Goal: Task Accomplishment & Management: Manage account settings

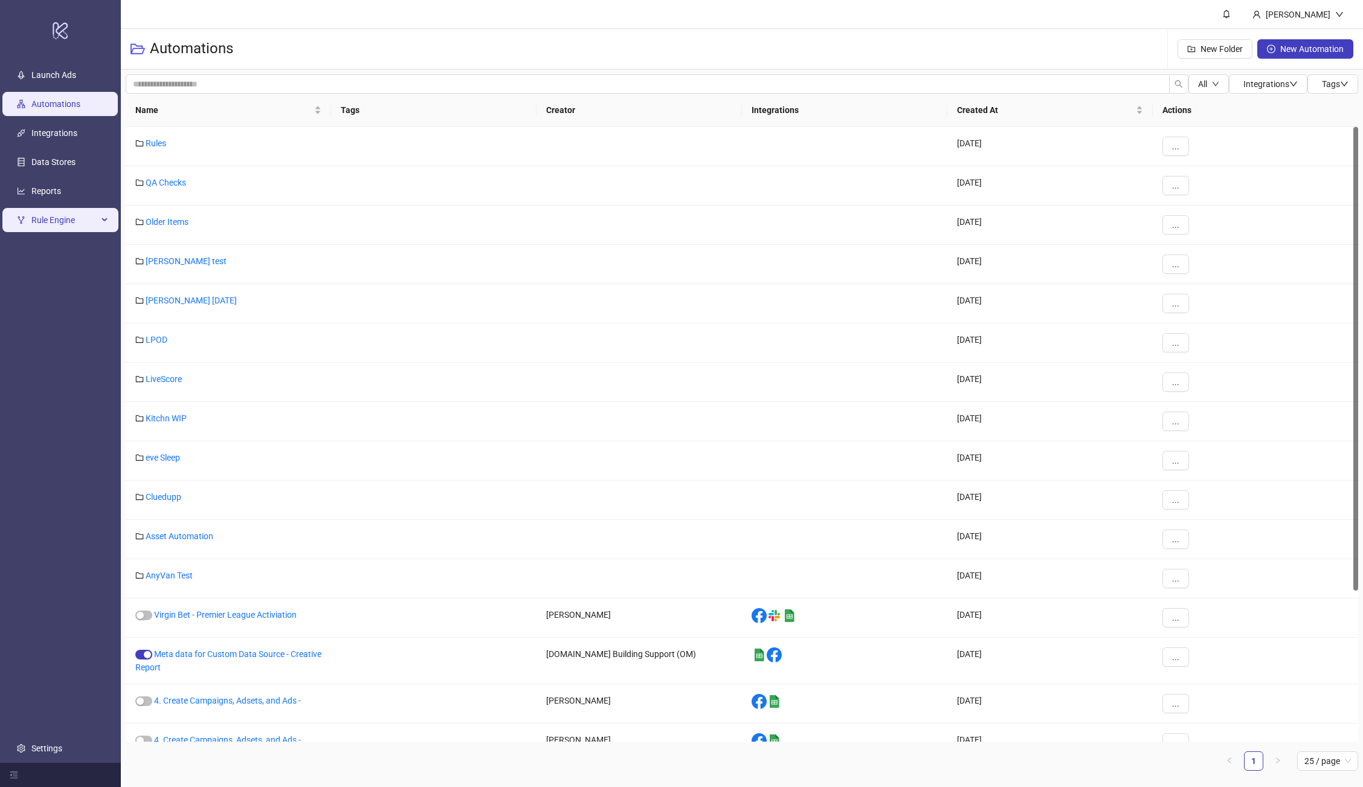
click at [74, 219] on span "Rule Engine" at bounding box center [64, 220] width 66 height 24
click at [52, 248] on link "Rules" at bounding box center [41, 249] width 21 height 10
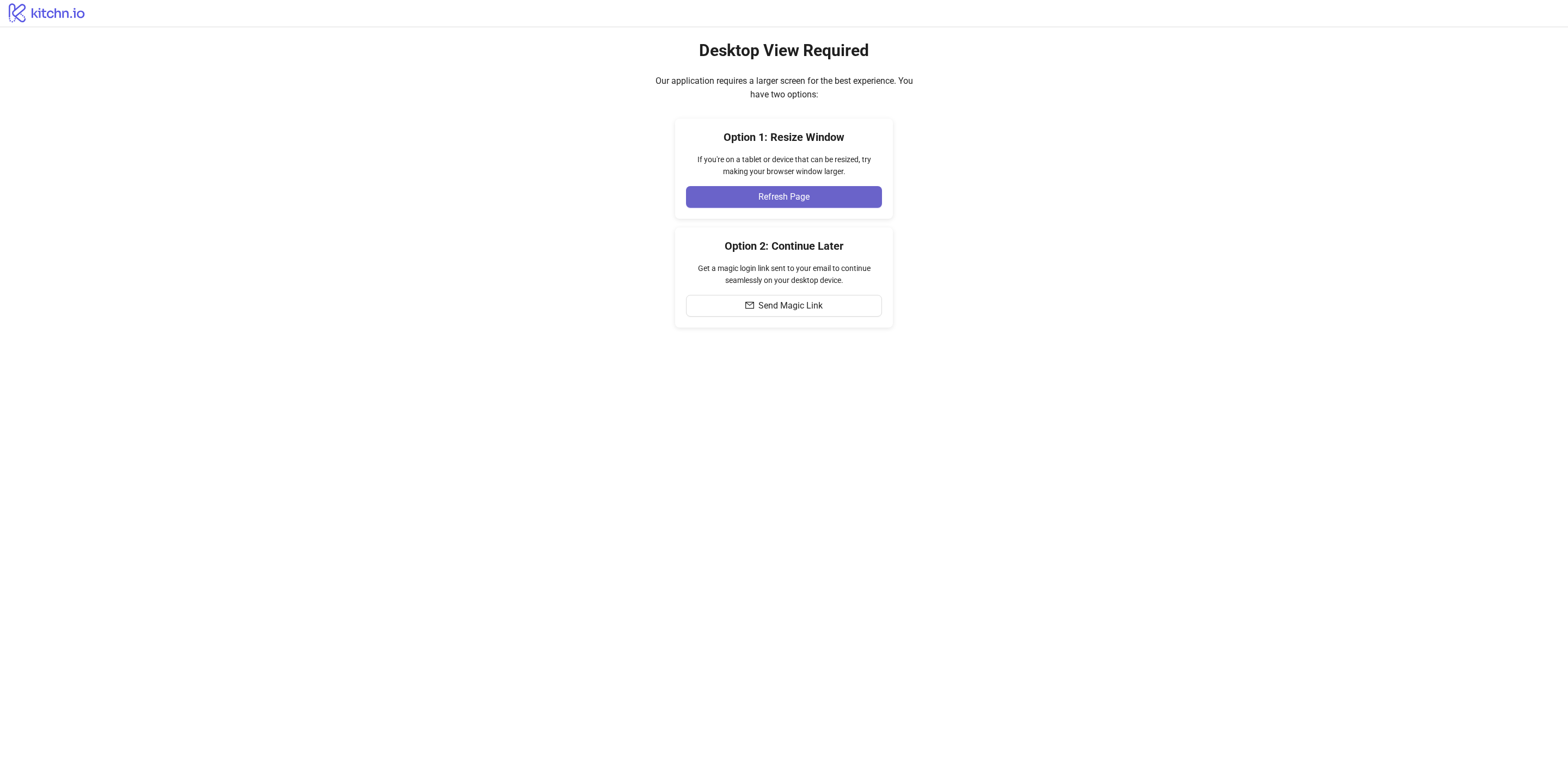
click at [748, 193] on button "Refresh Page" at bounding box center [784, 197] width 196 height 22
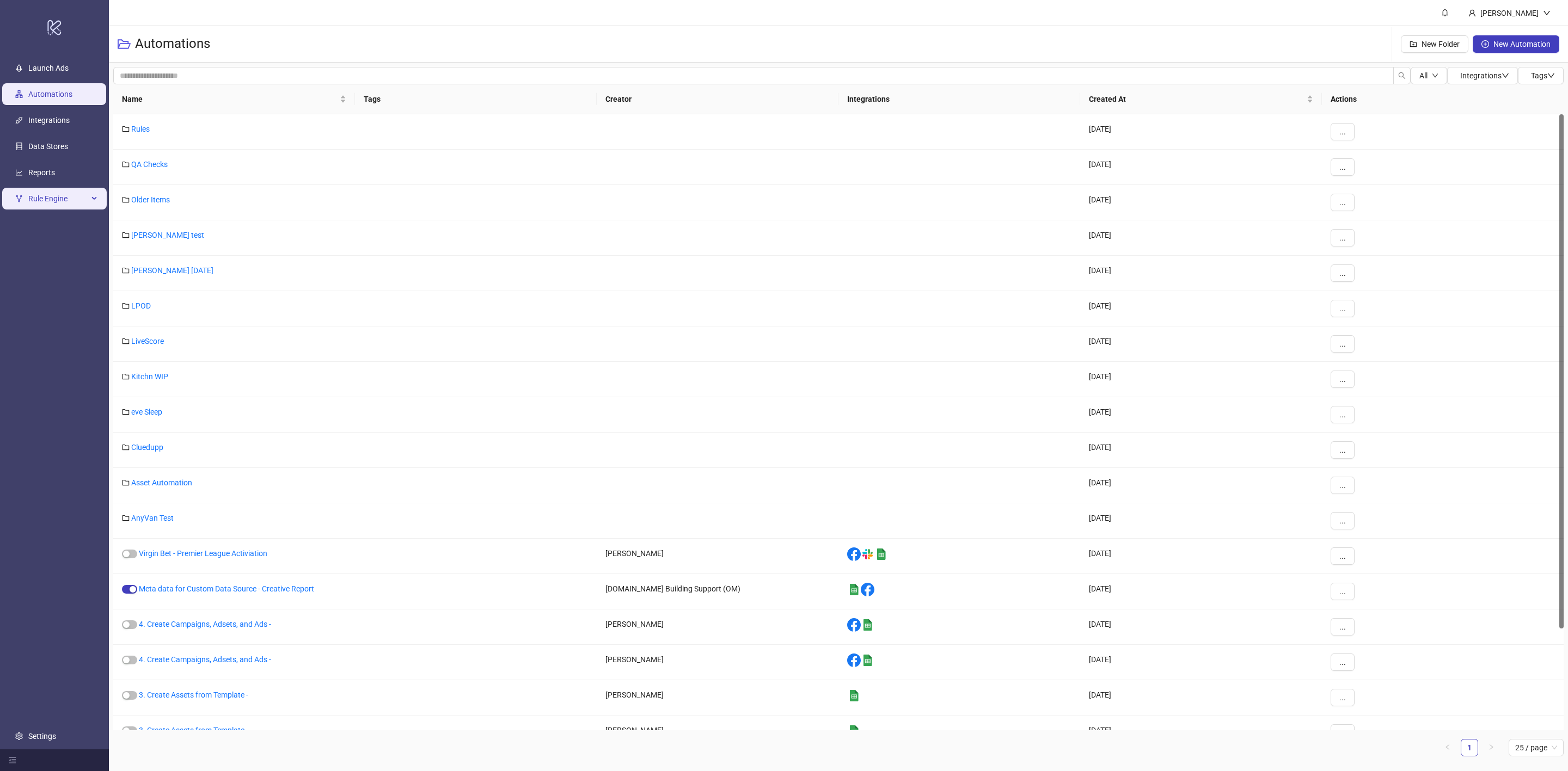
click at [52, 196] on span "Rule Engine" at bounding box center [58, 198] width 59 height 22
click at [47, 223] on link "Rules" at bounding box center [37, 225] width 19 height 9
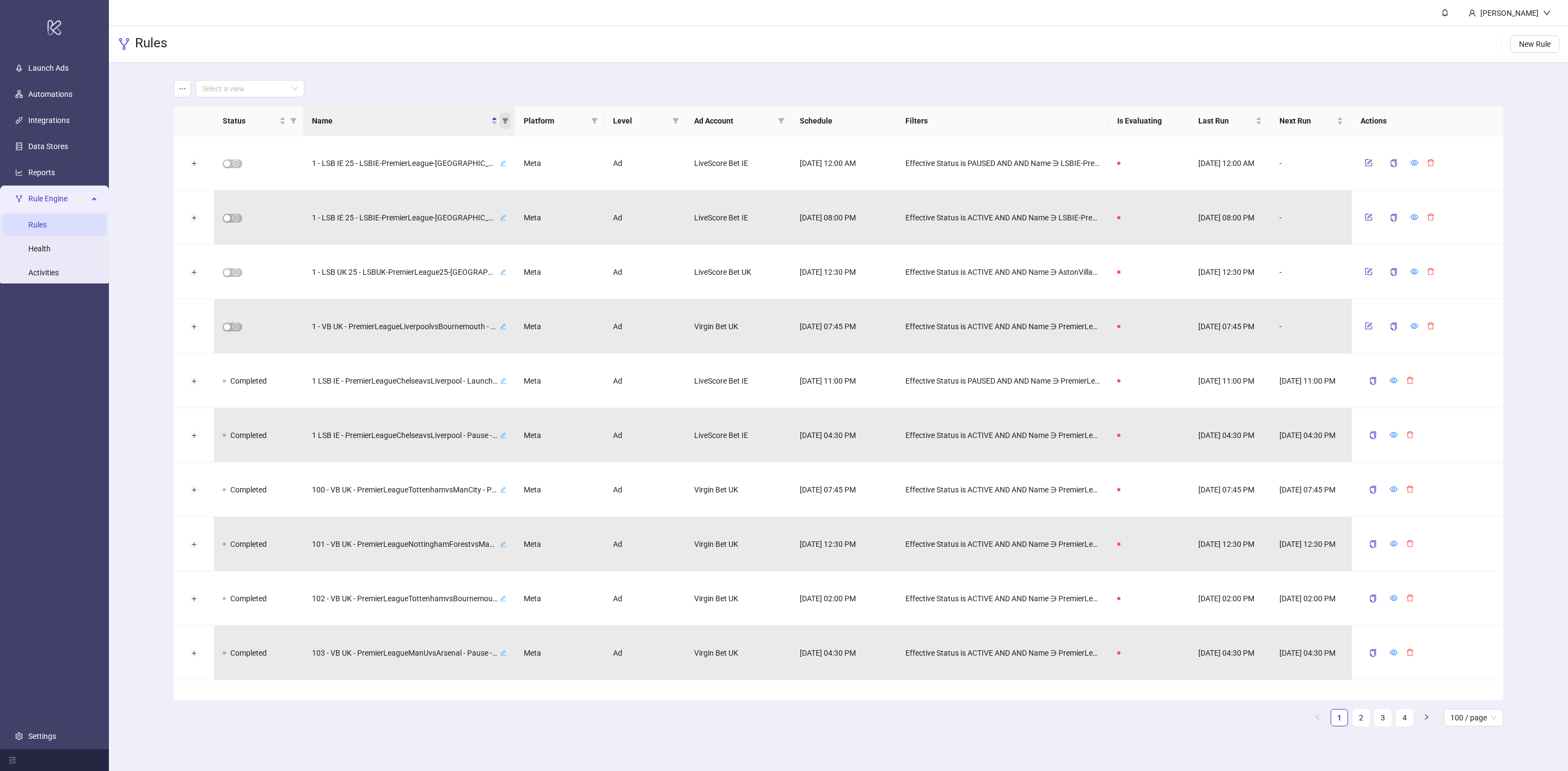
click at [503, 120] on icon "filter" at bounding box center [505, 121] width 6 height 6
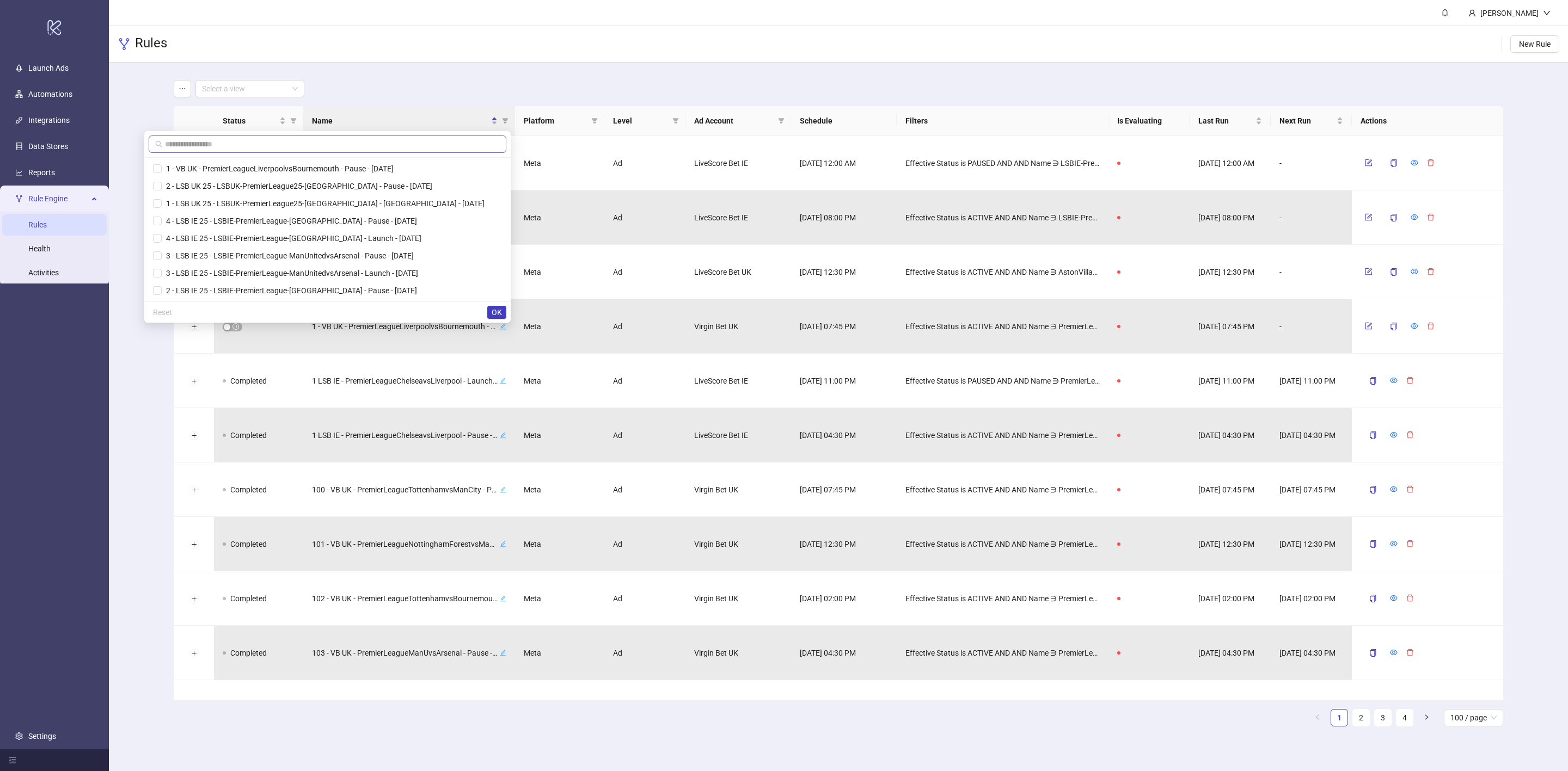
click at [428, 150] on span at bounding box center [327, 143] width 358 height 17
click at [430, 142] on input "text" at bounding box center [333, 143] width 335 height 12
type input "***"
click at [380, 190] on span "1 - LSB UK 25 - LSBUK-PremierLeague25-[GEOGRAPHIC_DATA] - [GEOGRAPHIC_DATA] - […" at bounding box center [341, 186] width 323 height 9
click at [498, 314] on span "OK" at bounding box center [497, 313] width 10 height 9
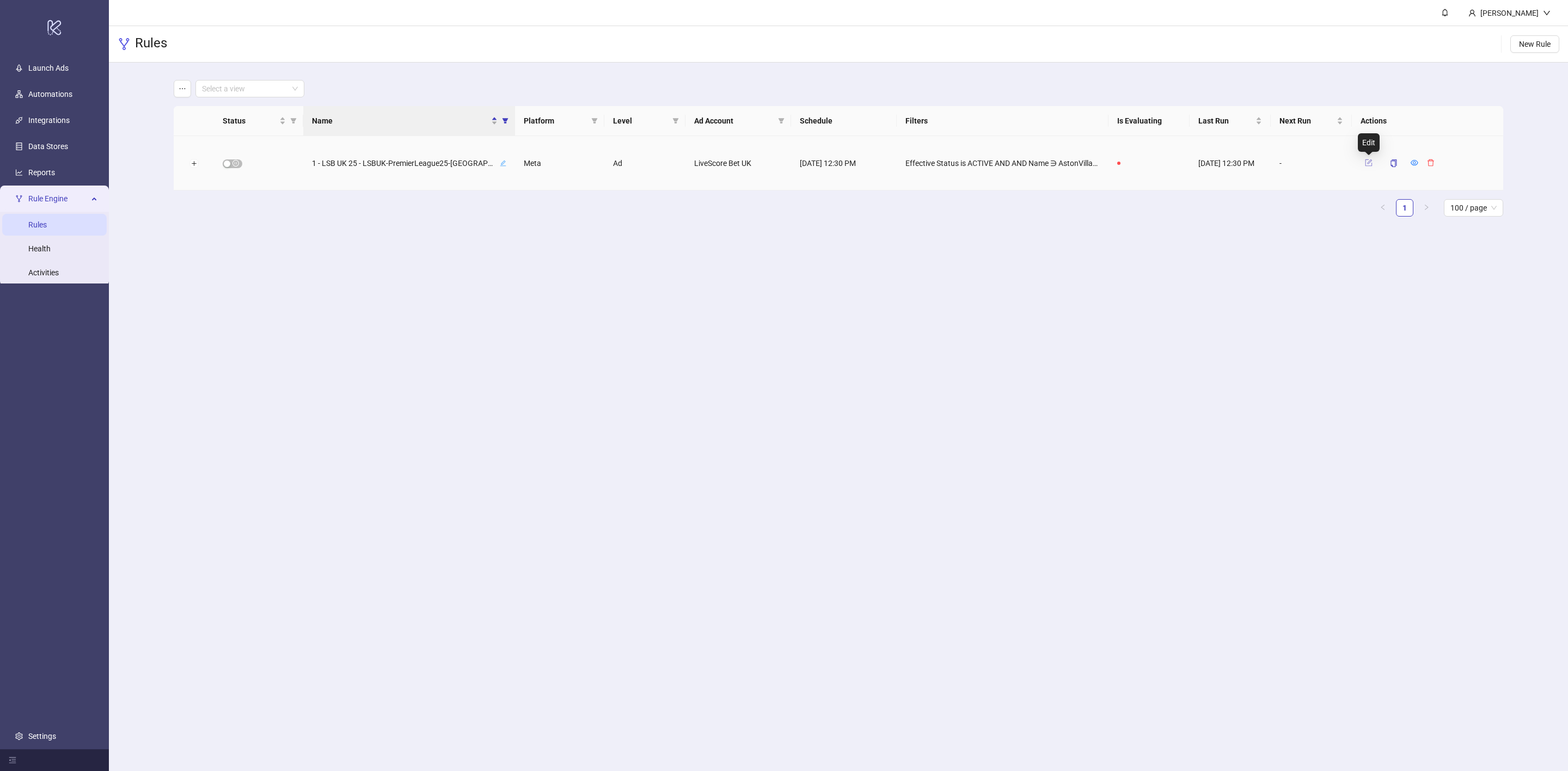
click at [1366, 165] on icon "form" at bounding box center [1369, 162] width 7 height 7
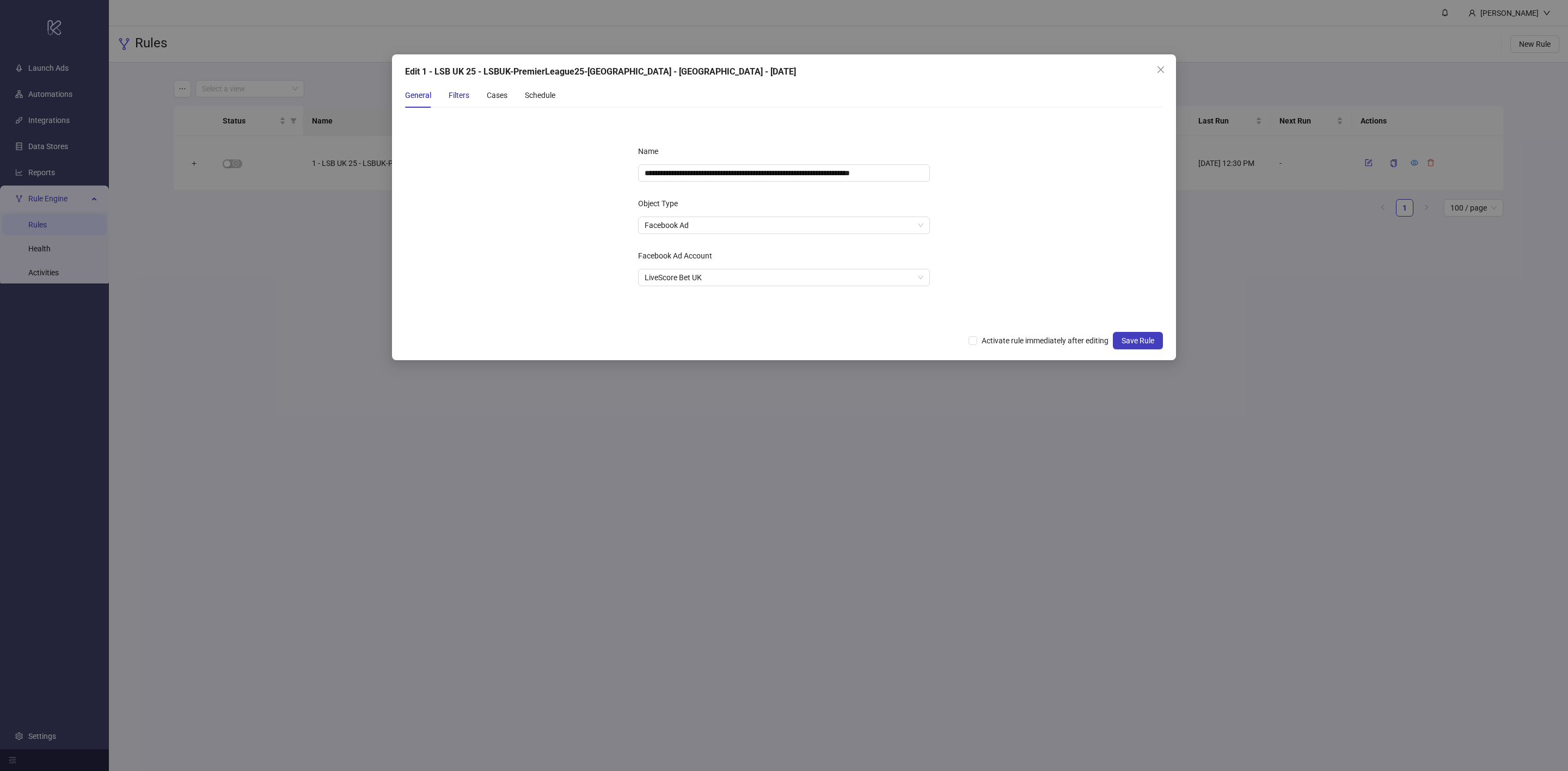
click at [458, 98] on div "Filters" at bounding box center [459, 95] width 21 height 12
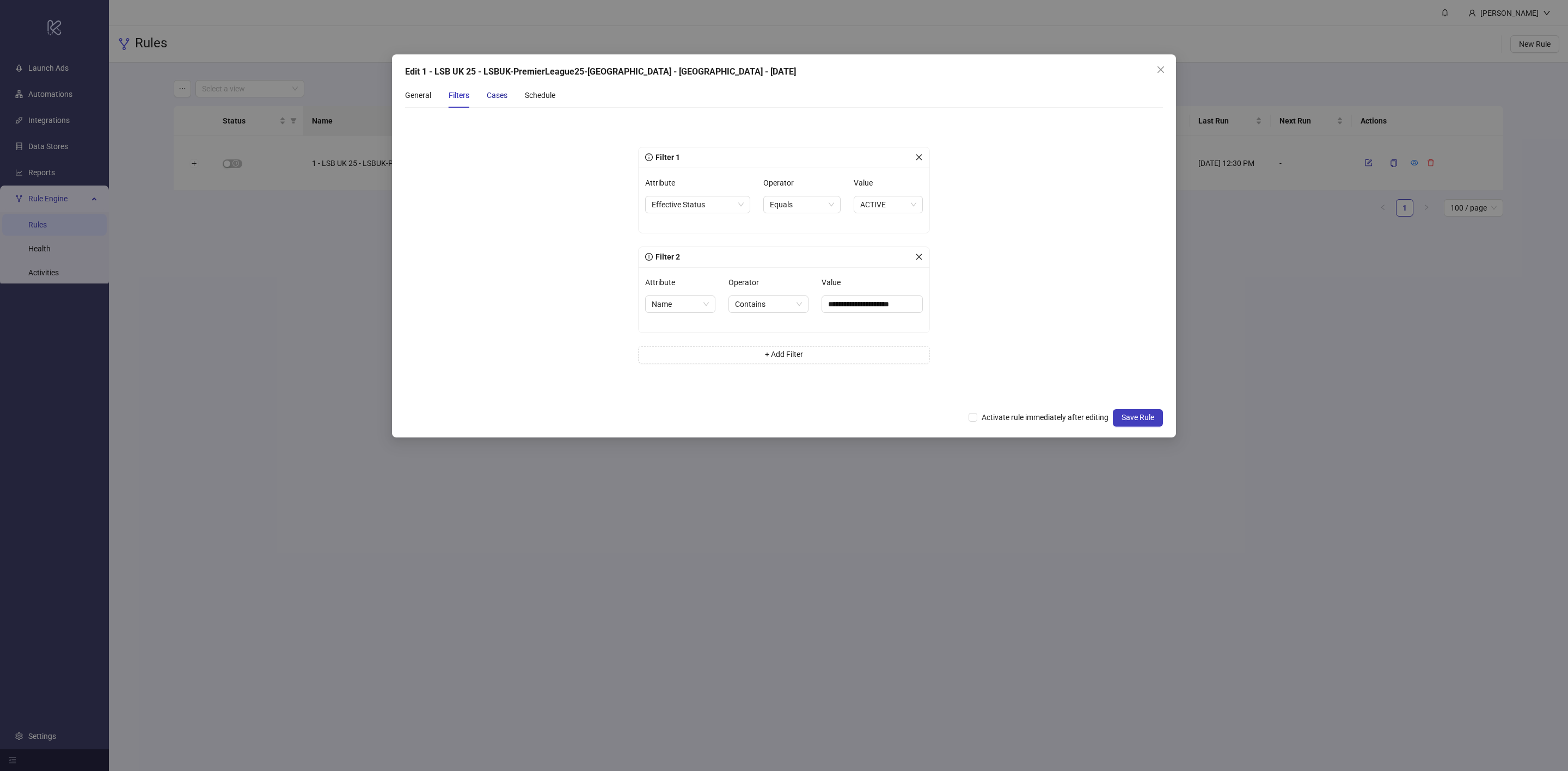
click at [500, 98] on div "Cases" at bounding box center [497, 95] width 21 height 12
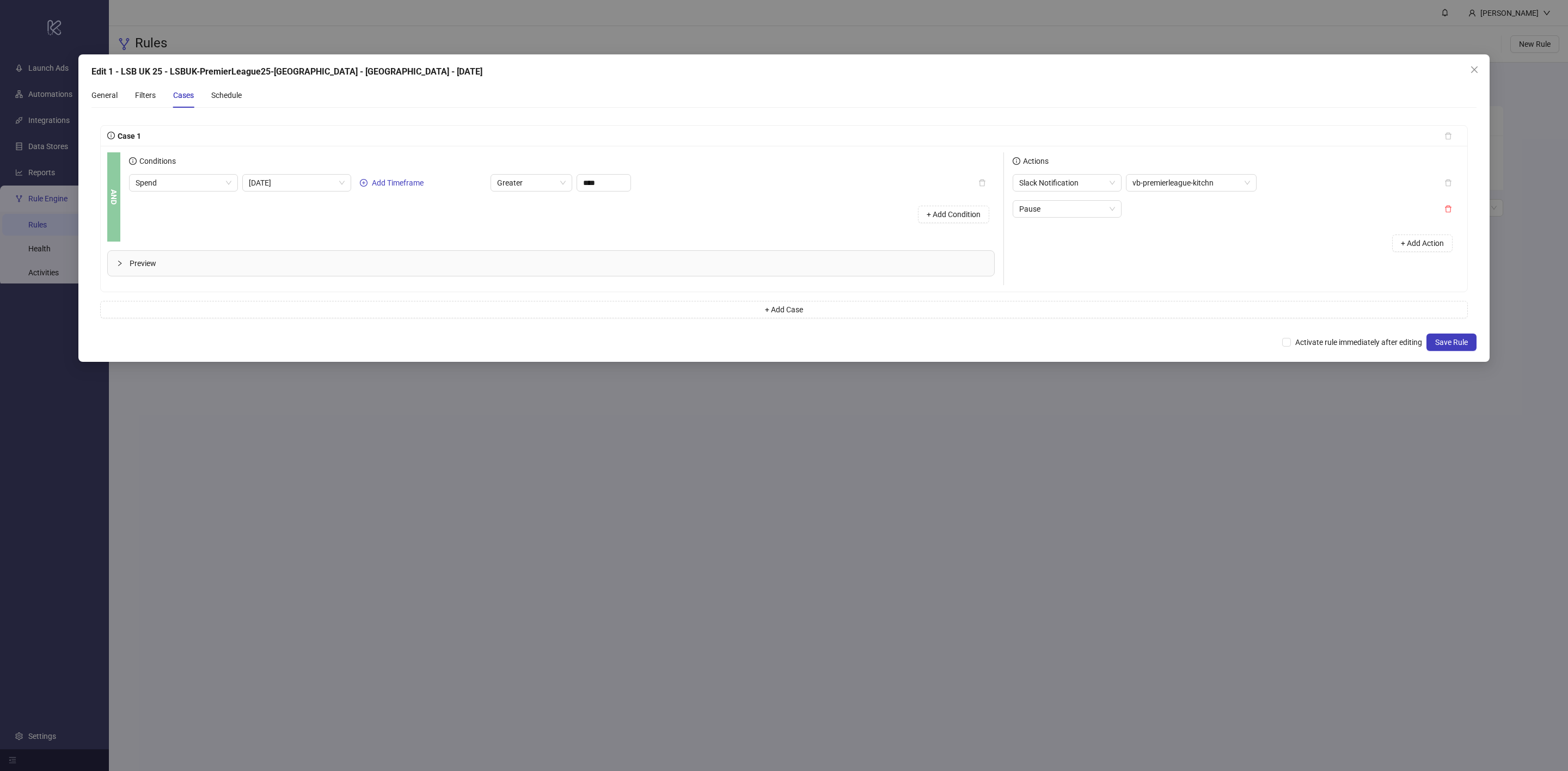
drag, startPoint x: 1475, startPoint y: 66, endPoint x: 1352, endPoint y: 130, distance: 138.7
click at [1475, 66] on icon "close" at bounding box center [1474, 70] width 9 height 9
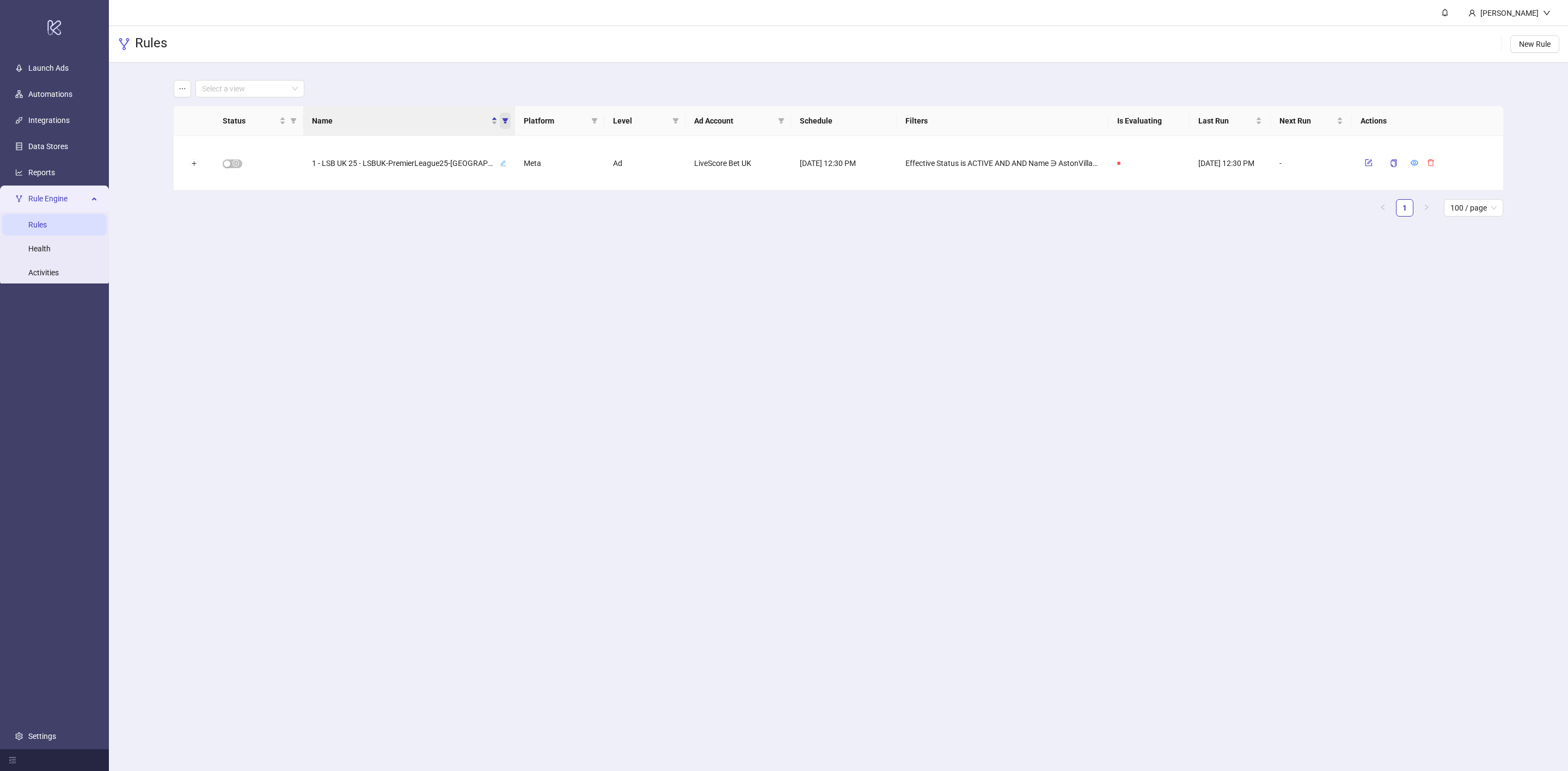
click at [507, 121] on icon "filter" at bounding box center [505, 121] width 6 height 6
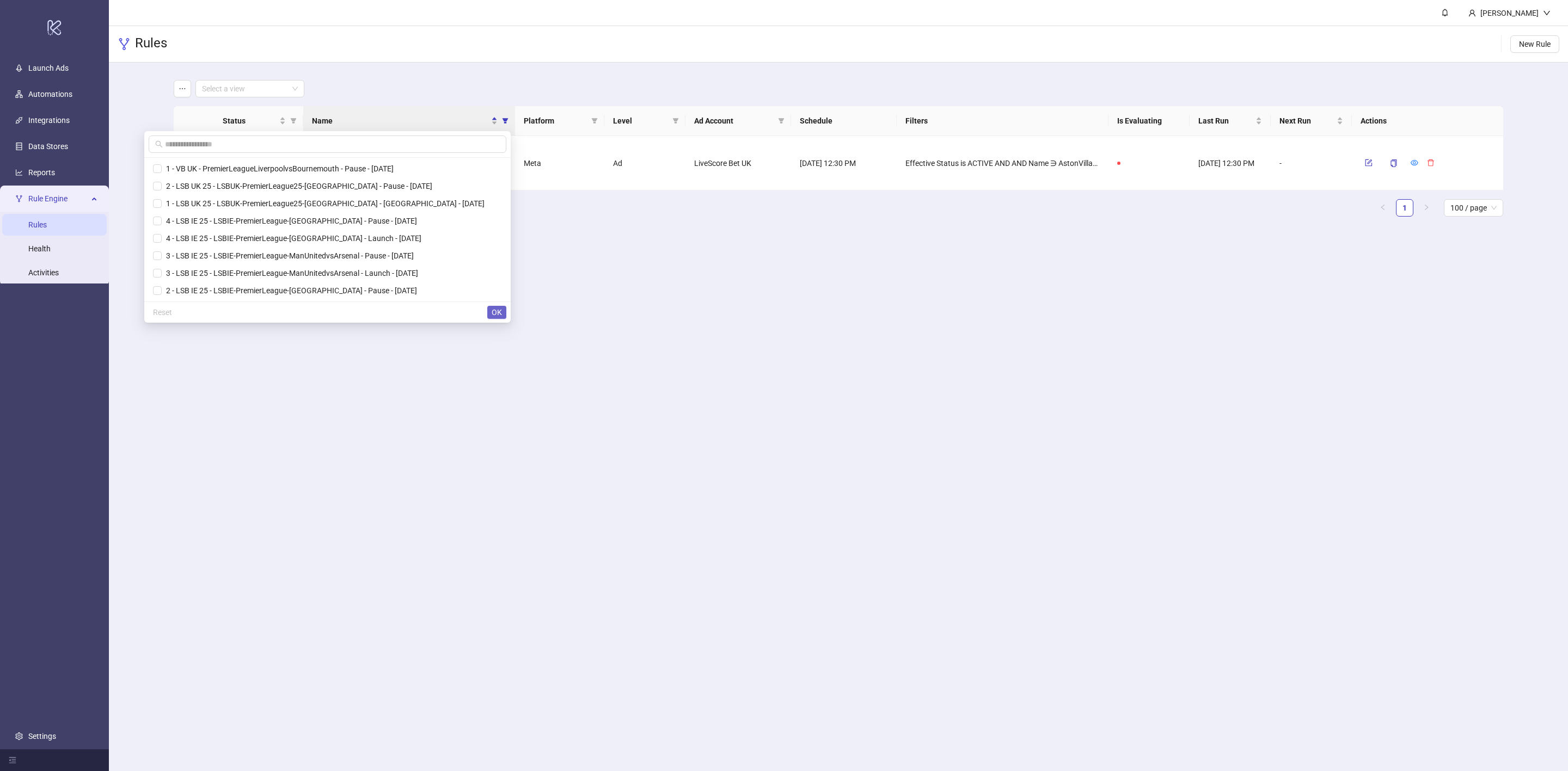
click at [490, 317] on button "OK" at bounding box center [497, 313] width 19 height 14
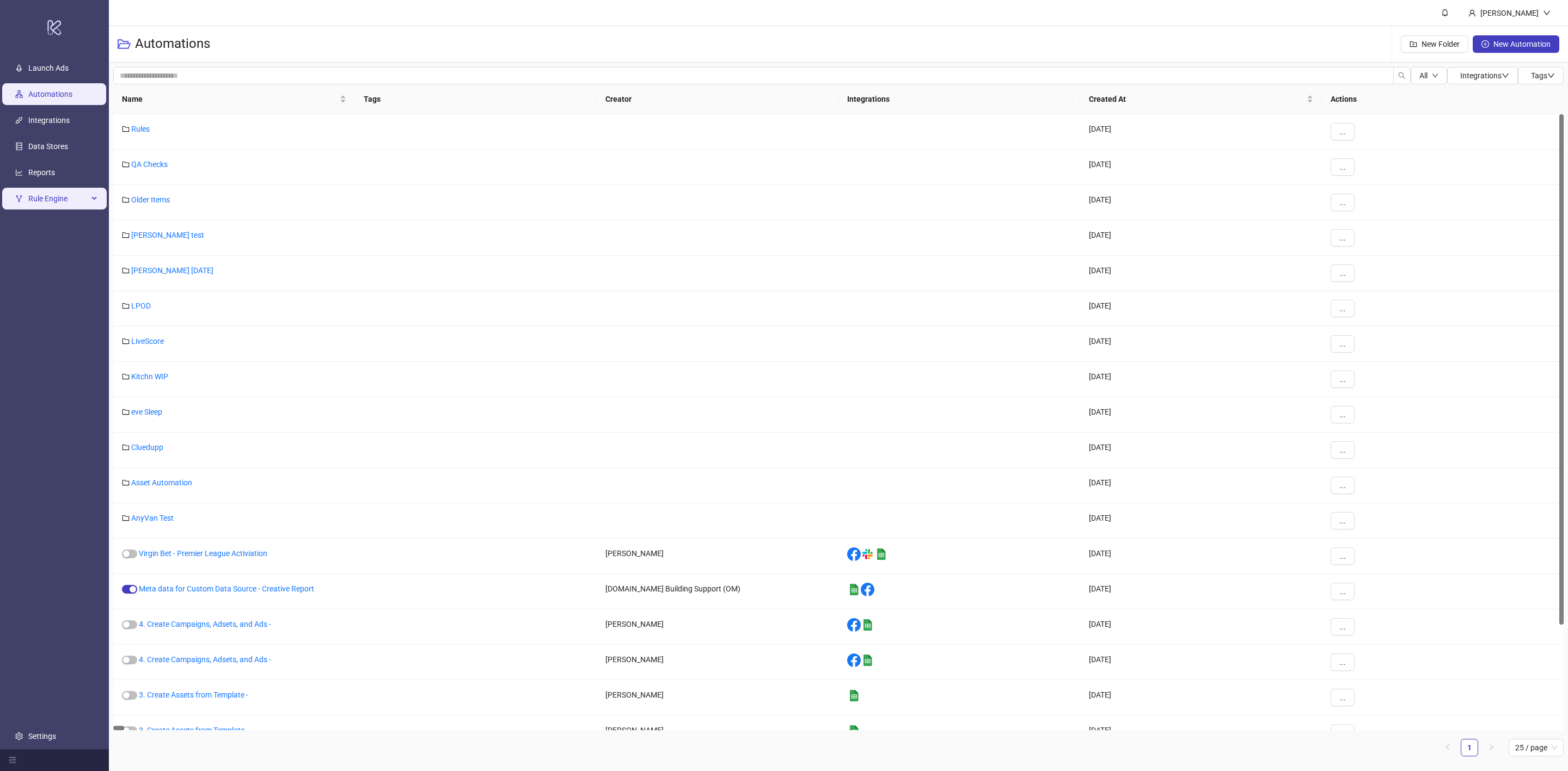
click at [92, 201] on div "Rule Engine" at bounding box center [54, 198] width 105 height 22
click at [47, 229] on link "Rules" at bounding box center [37, 225] width 19 height 9
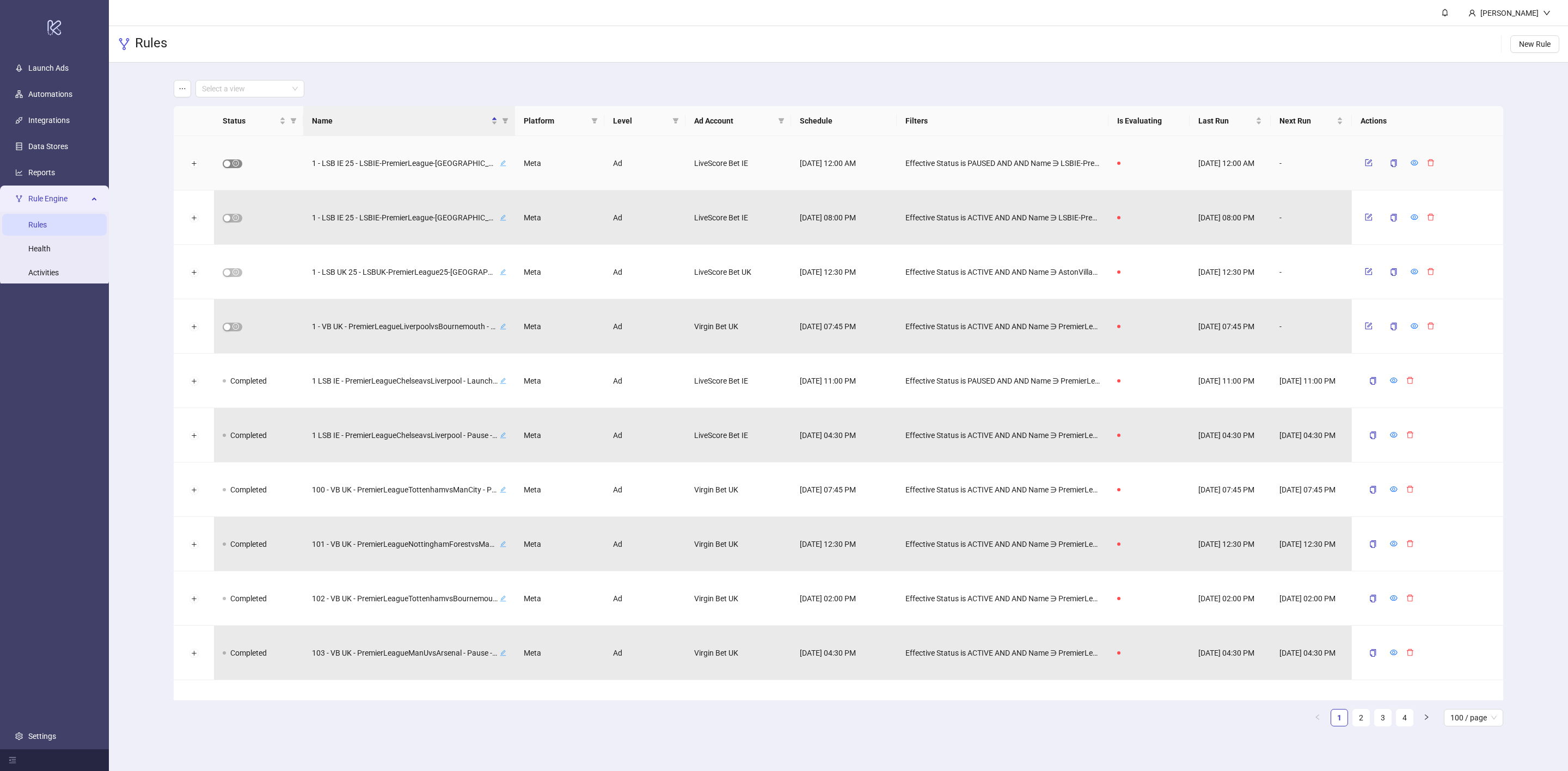
click at [231, 166] on button "button" at bounding box center [232, 164] width 20 height 9
click at [1536, 79] on span "OK" at bounding box center [1532, 78] width 10 height 9
click at [508, 123] on span "Name" at bounding box center [506, 121] width 11 height 16
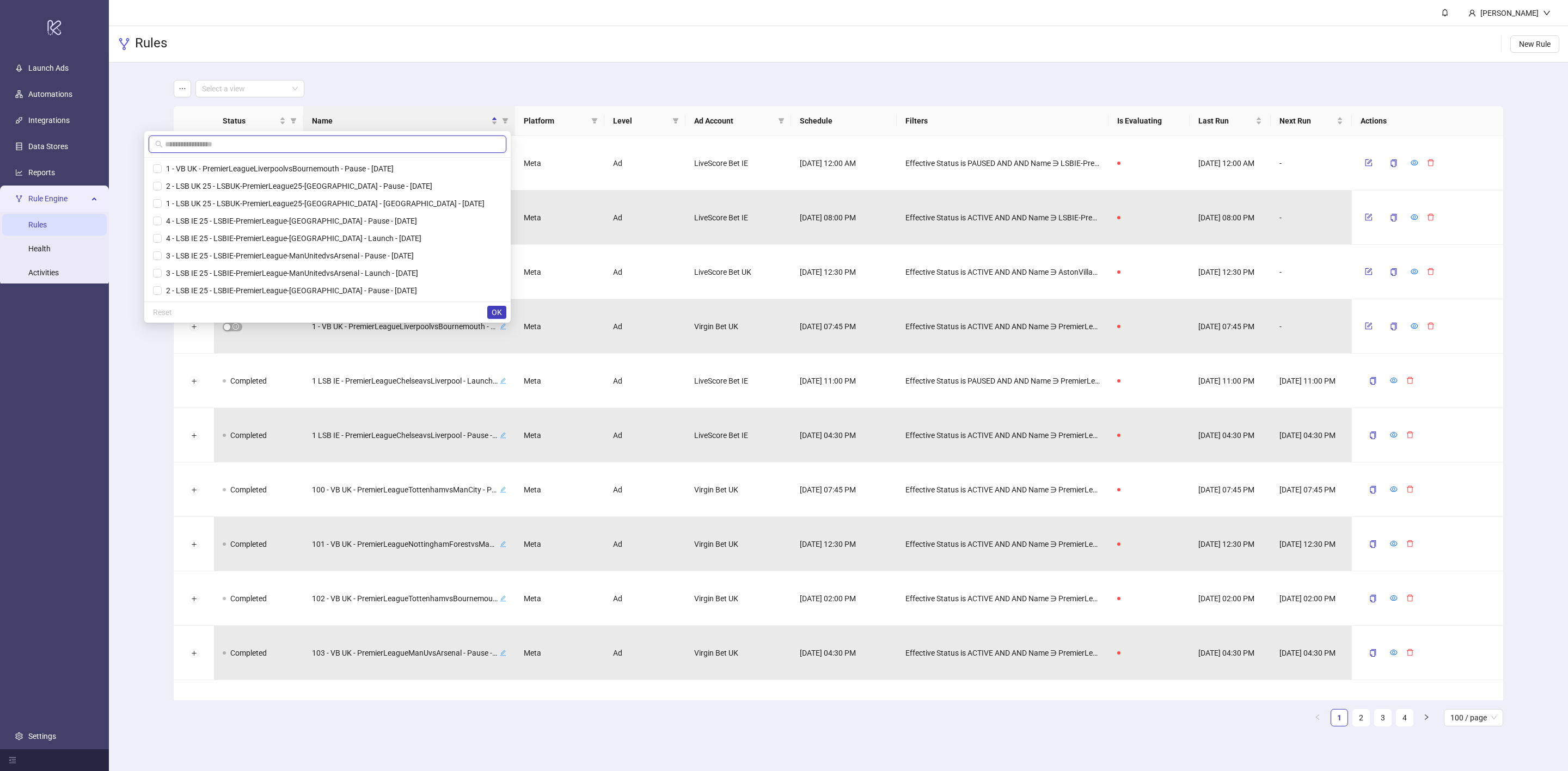
click at [404, 142] on input "text" at bounding box center [333, 143] width 335 height 12
click at [191, 211] on li "1 - LSB UK 25 - LSBUK-PremierLeague25-[GEOGRAPHIC_DATA] - [GEOGRAPHIC_DATA] - […" at bounding box center [328, 203] width 362 height 17
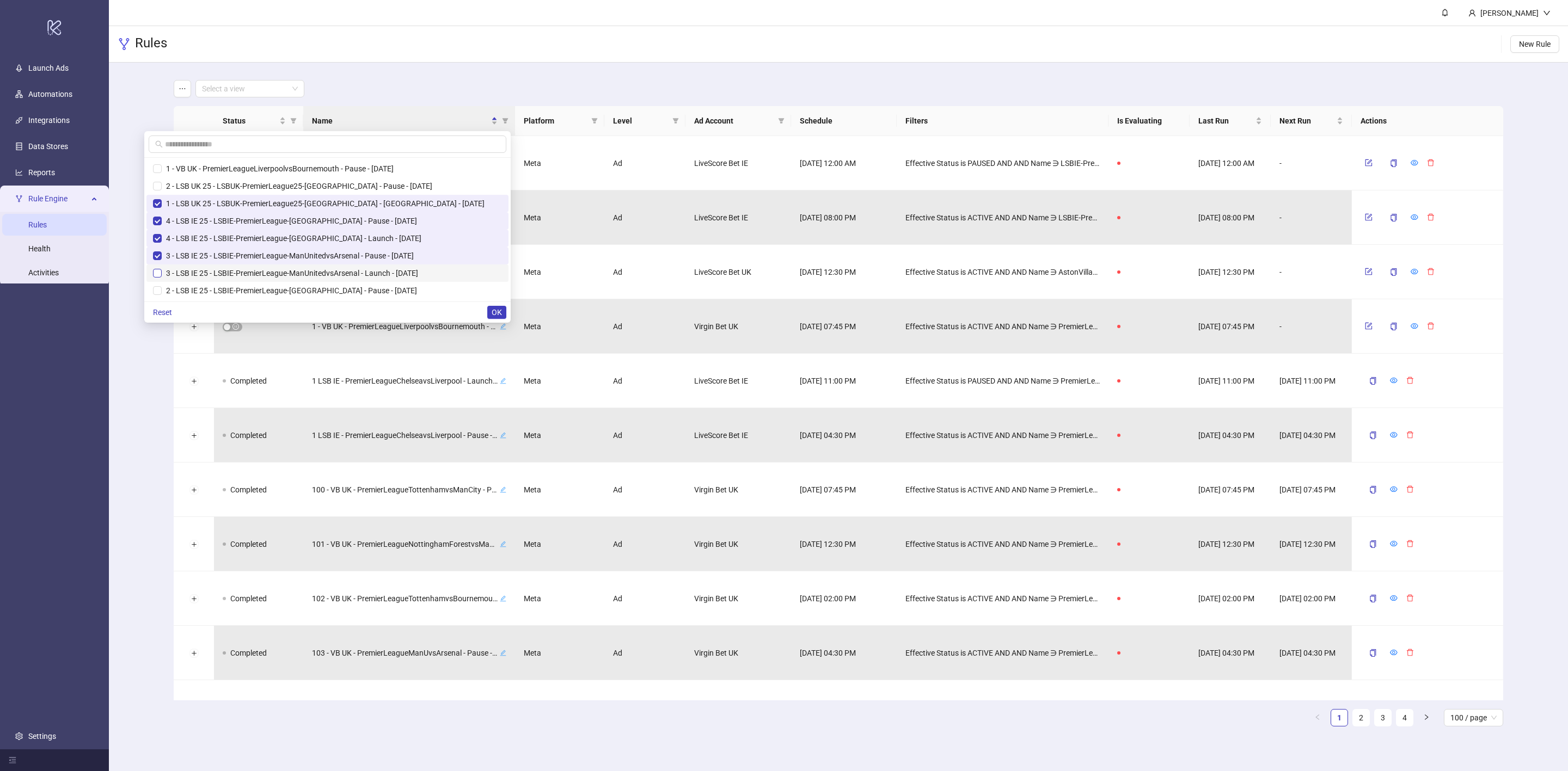
click at [161, 268] on label at bounding box center [158, 273] width 9 height 12
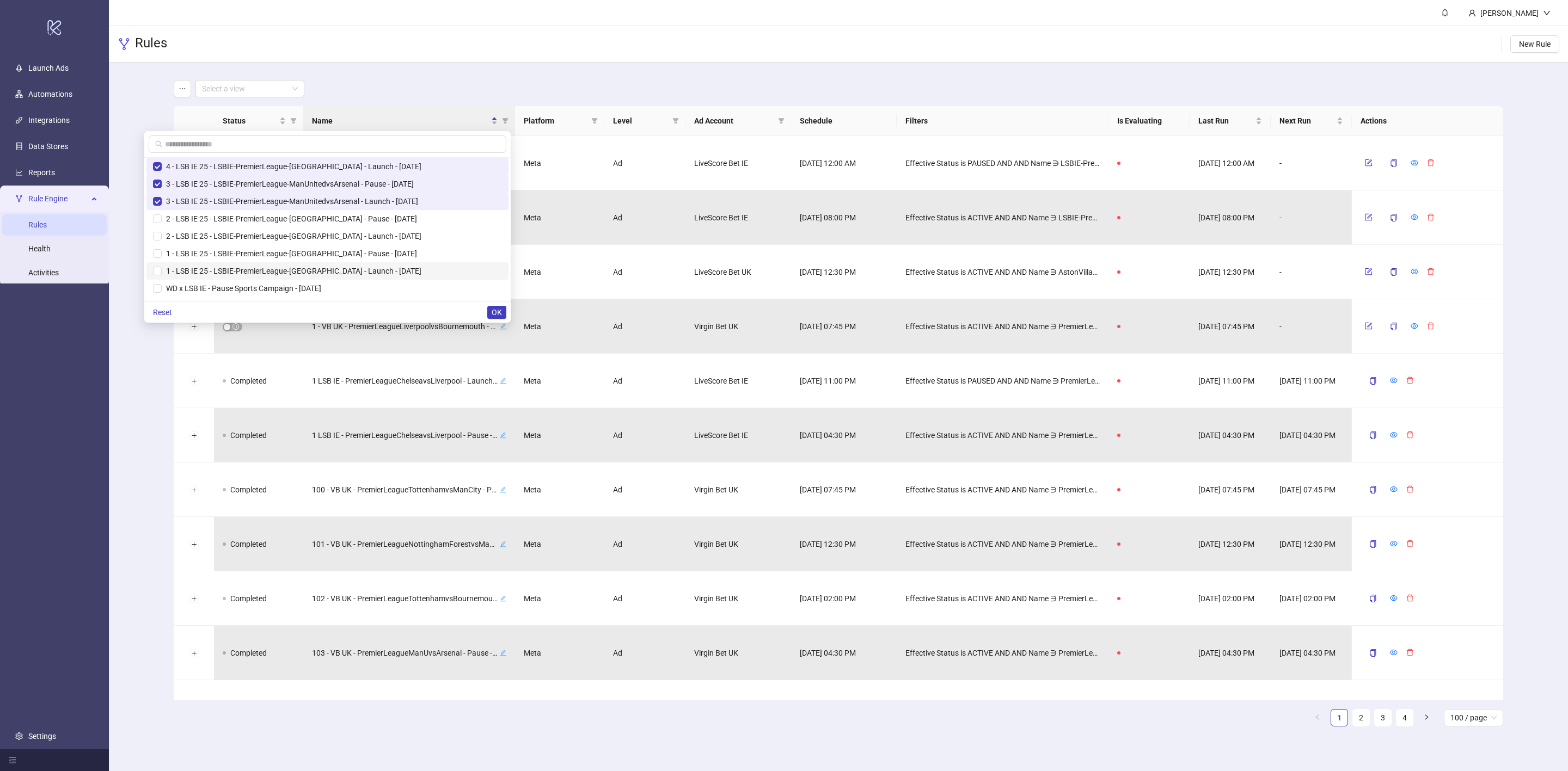
scroll to position [82, 0]
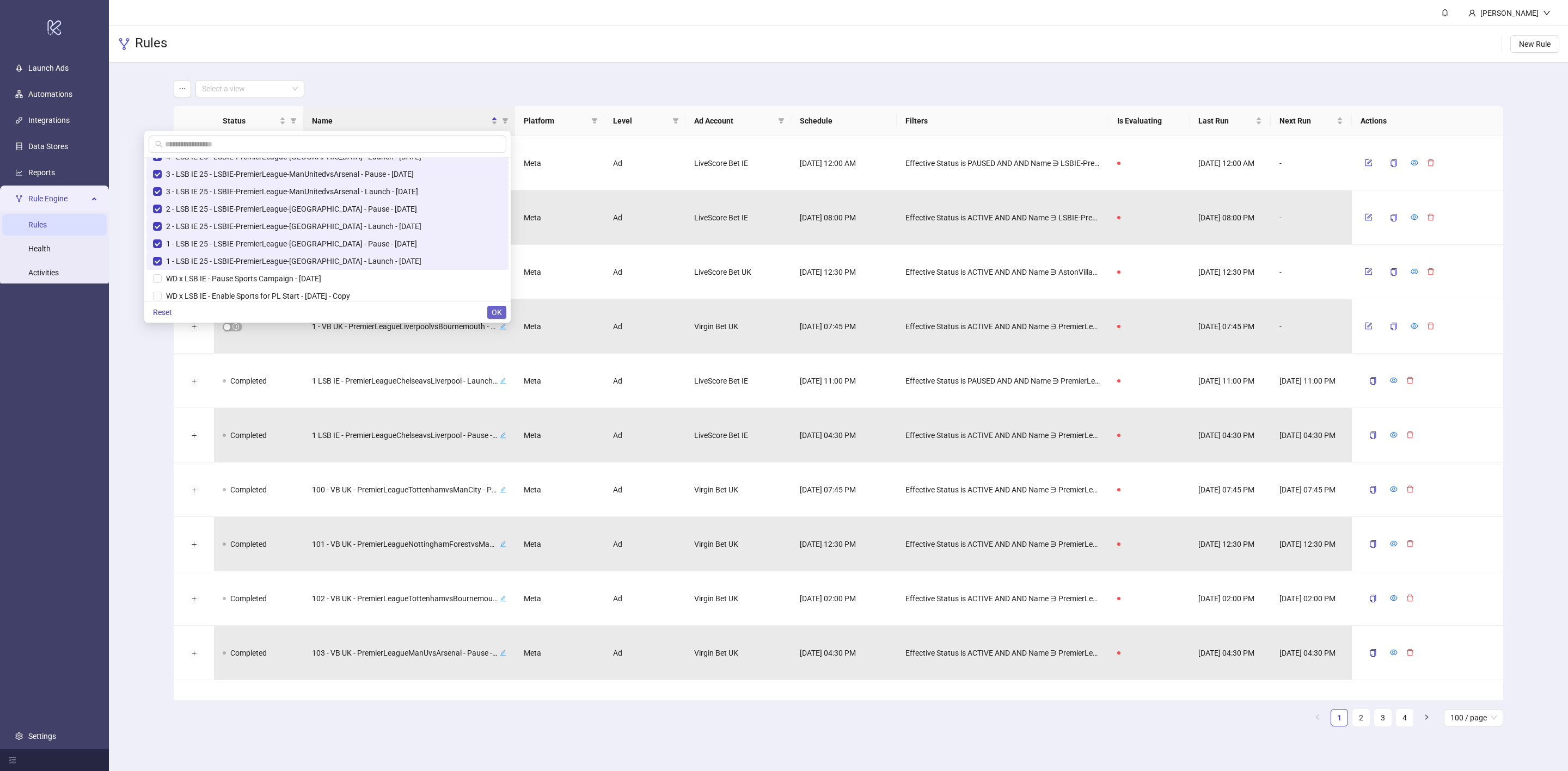
click at [498, 311] on span "OK" at bounding box center [497, 313] width 10 height 9
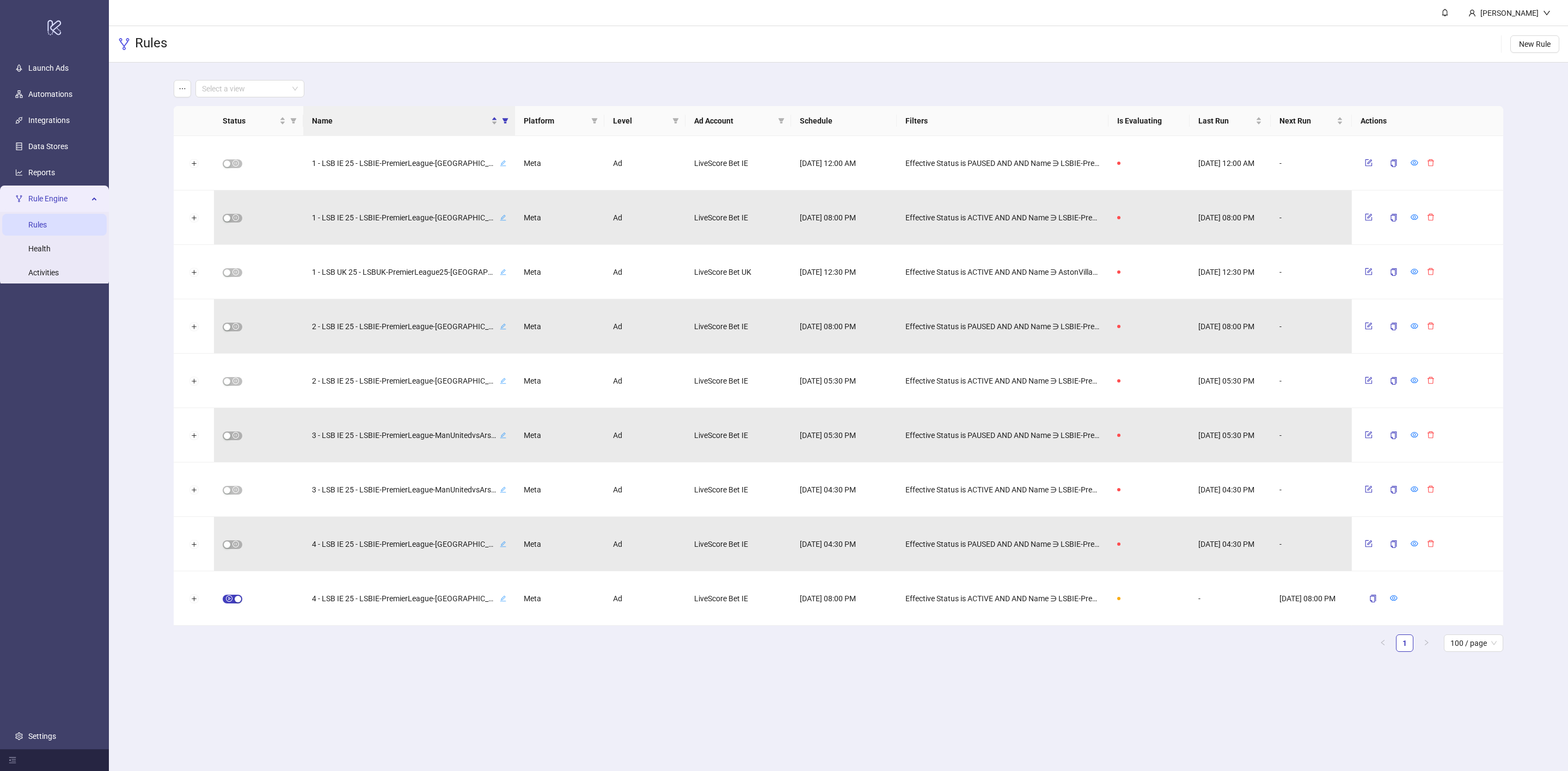
click at [515, 124] on th "Platform" at bounding box center [560, 121] width 89 height 30
click at [508, 124] on span "Name" at bounding box center [506, 121] width 11 height 16
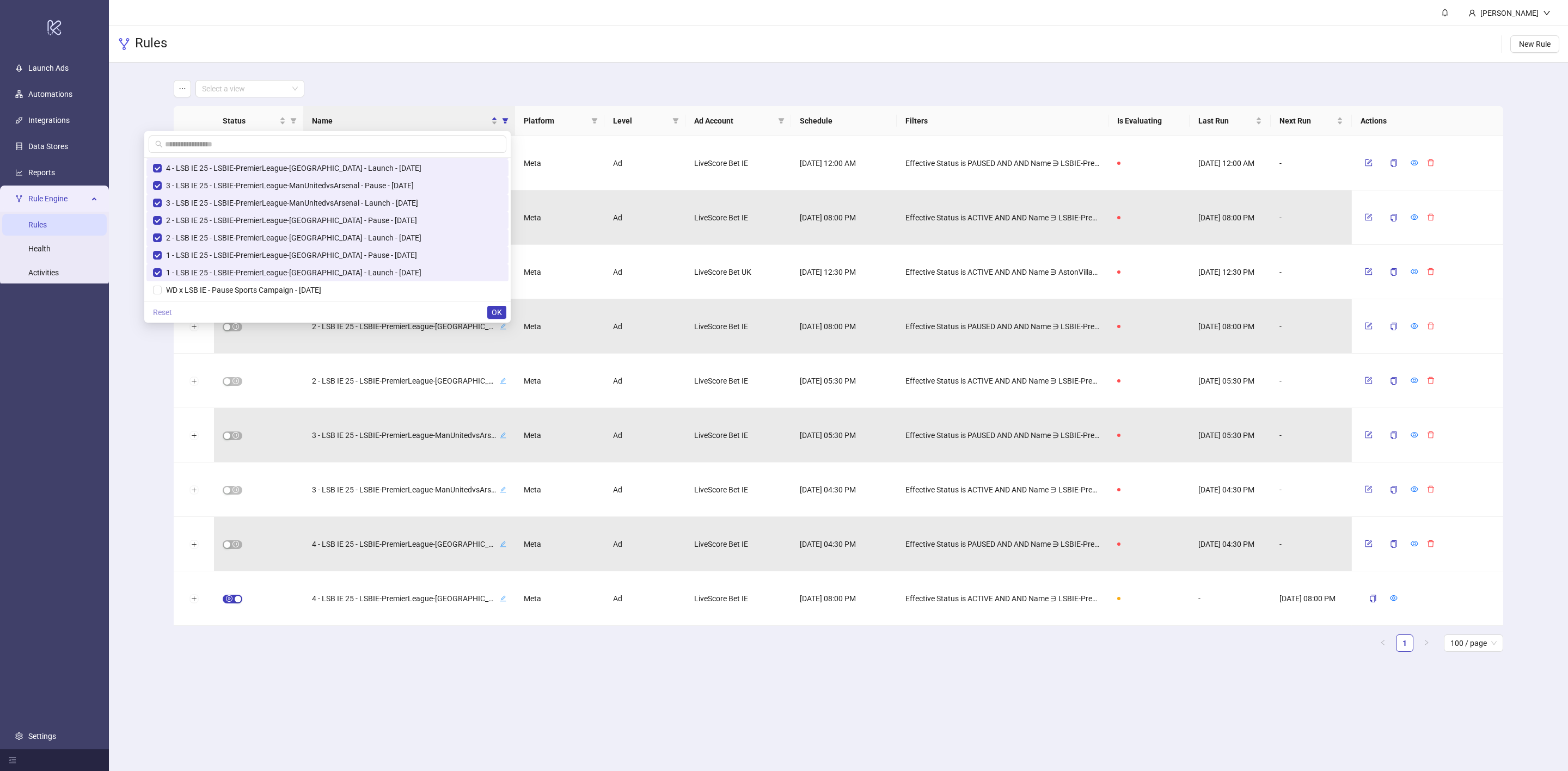
click at [172, 313] on span "Reset" at bounding box center [162, 313] width 19 height 9
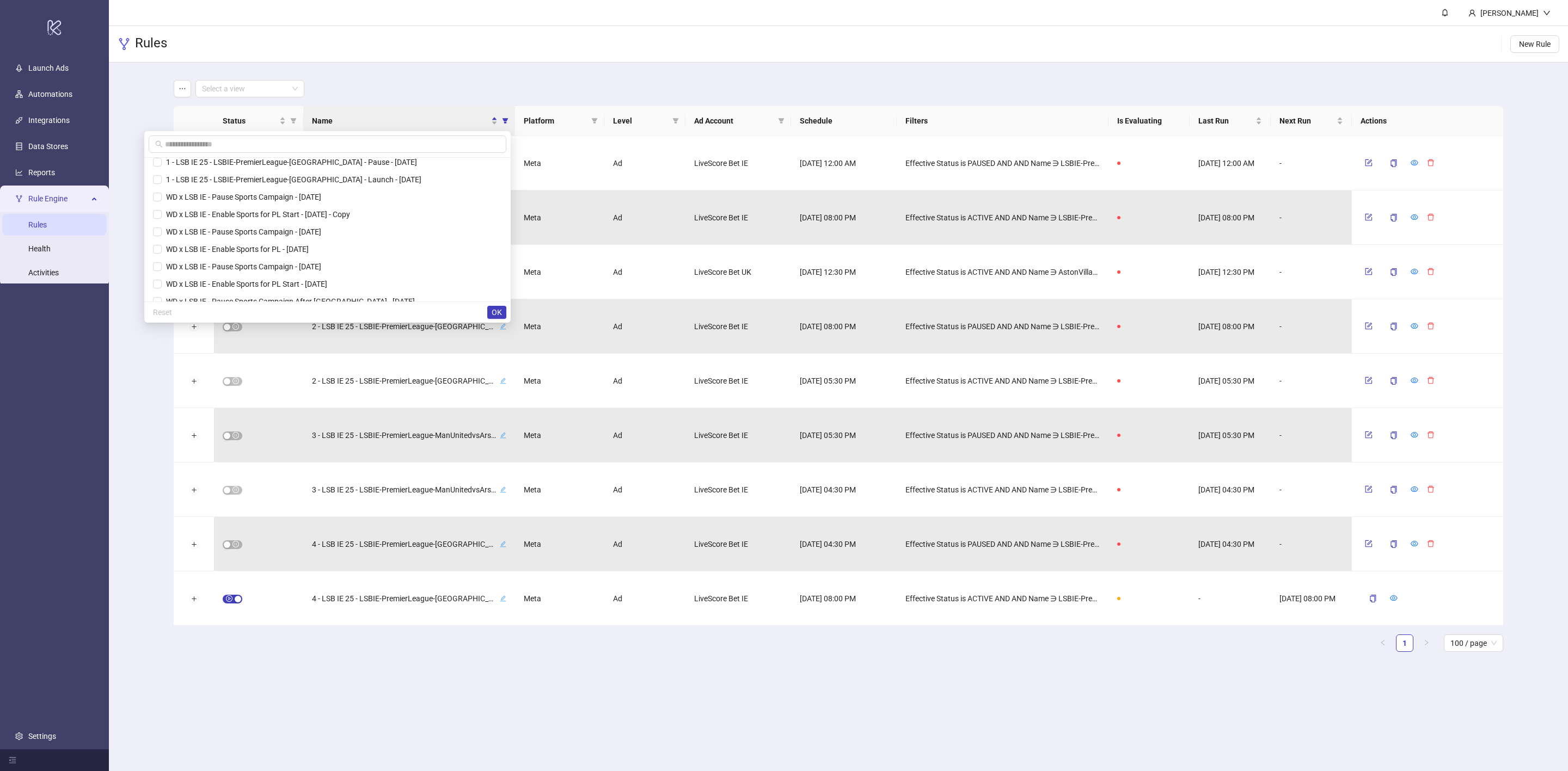
scroll to position [327, 0]
click at [358, 138] on input "text" at bounding box center [333, 143] width 335 height 12
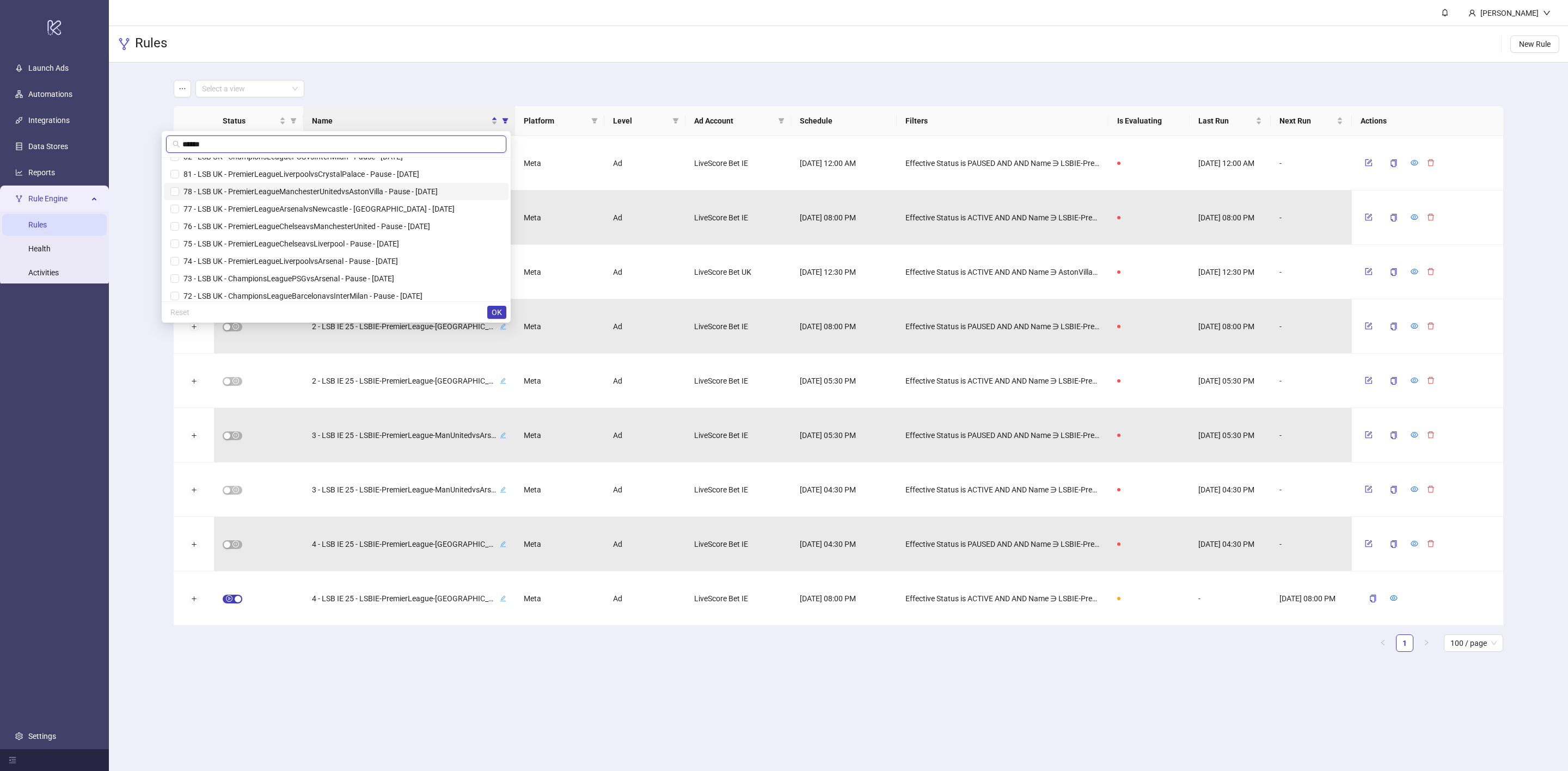
scroll to position [0, 0]
click at [179, 192] on label at bounding box center [175, 186] width 9 height 12
drag, startPoint x: 210, startPoint y: 141, endPoint x: 181, endPoint y: 144, distance: 29.2
click at [181, 144] on div "******" at bounding box center [335, 145] width 349 height 27
type input "*****"
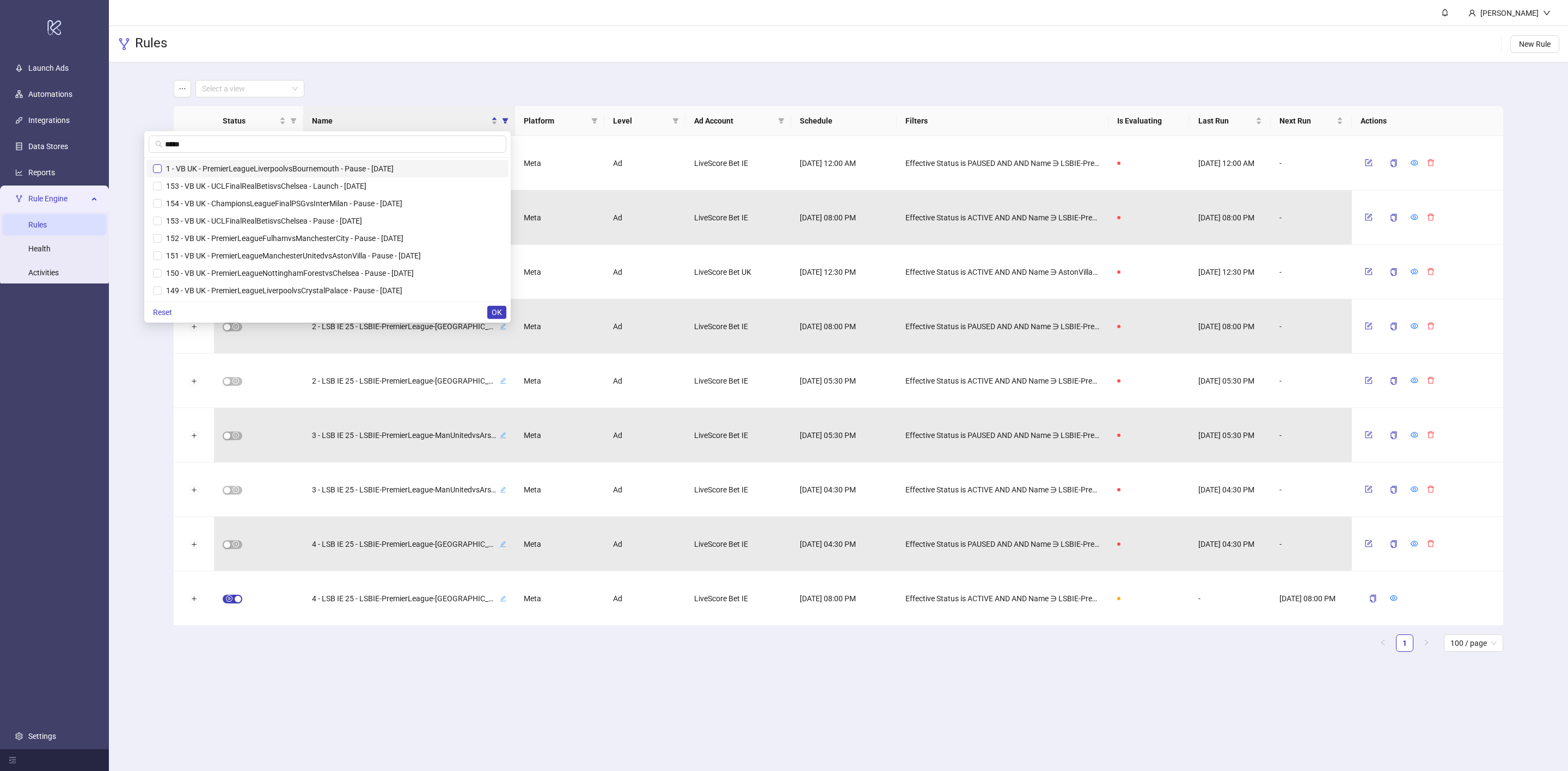
click at [161, 164] on label at bounding box center [158, 168] width 9 height 12
click at [488, 314] on button "OK" at bounding box center [497, 313] width 19 height 14
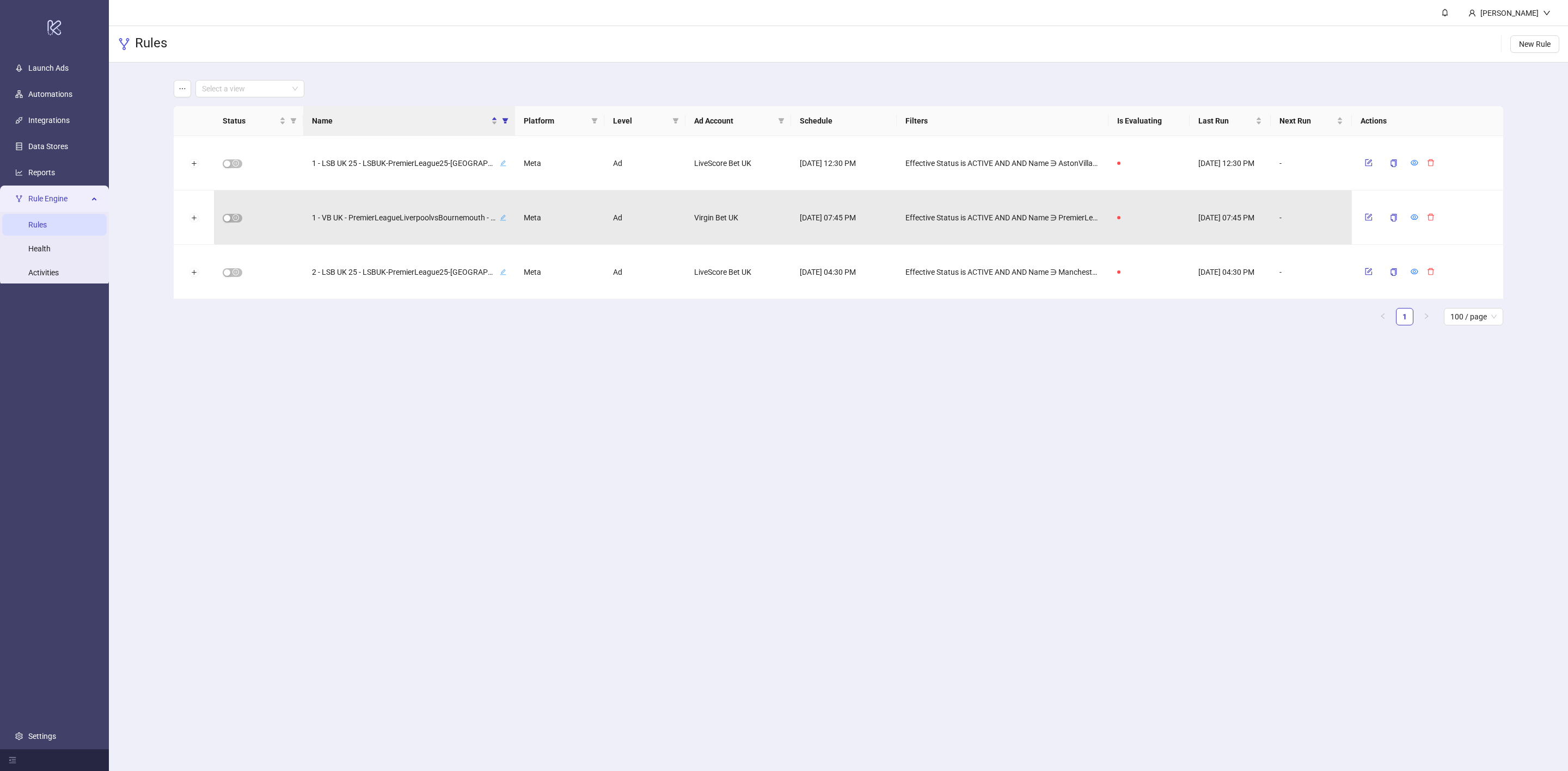
click at [665, 387] on main "[PERSON_NAME] Rules New Rule Select a view Status Name Platform Level Ad Accoun…" at bounding box center [838, 386] width 1459 height 771
click at [294, 88] on span at bounding box center [250, 88] width 96 height 16
click at [344, 75] on main "Select a view Status Name Platform Level Ad Account Schedule Filters Is Evaluat…" at bounding box center [838, 206] width 1347 height 289
click at [295, 118] on icon "filter" at bounding box center [293, 121] width 6 height 6
click at [432, 128] on th "Name" at bounding box center [409, 121] width 212 height 30
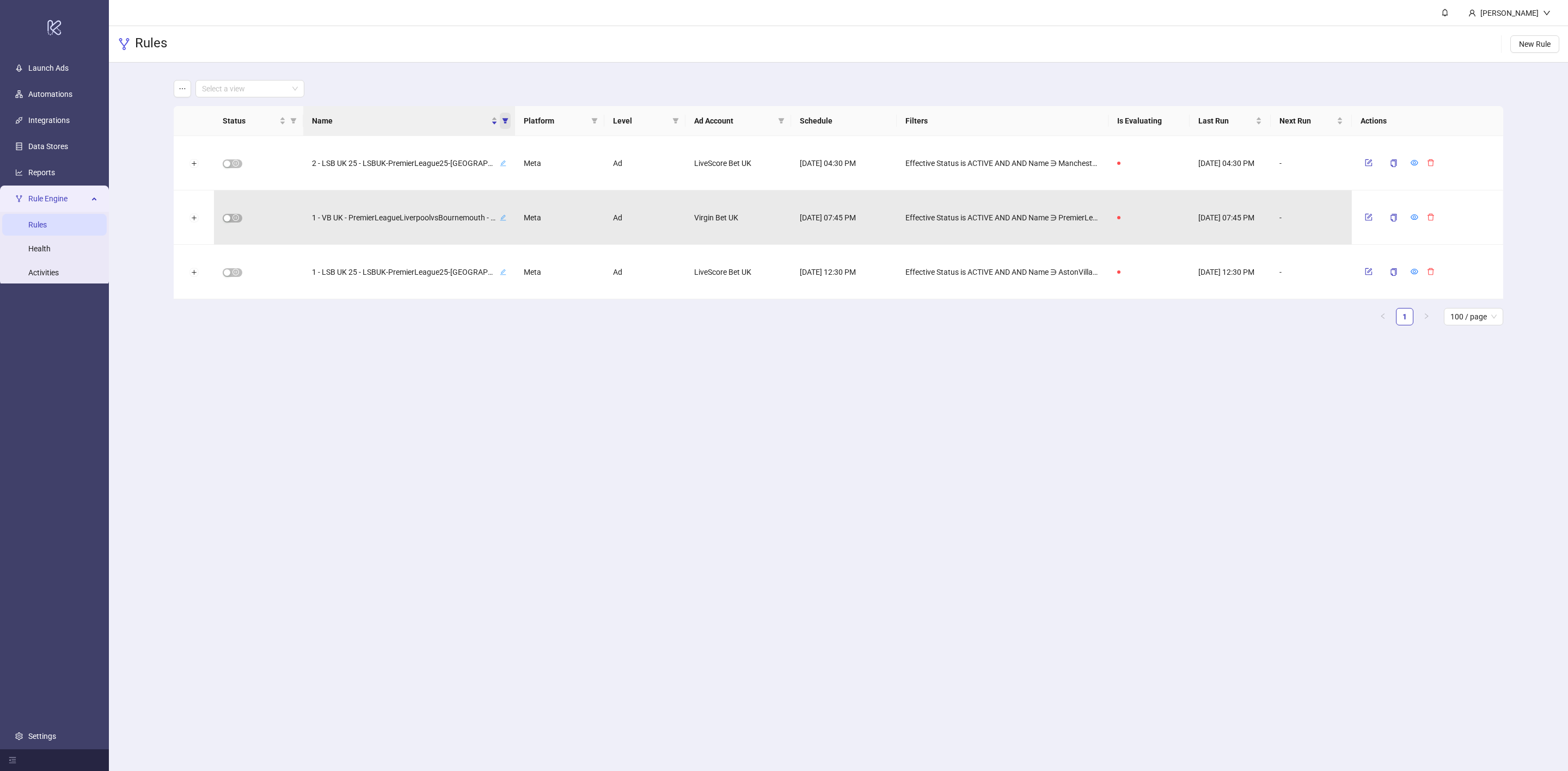
click at [507, 124] on span "Name" at bounding box center [506, 121] width 11 height 16
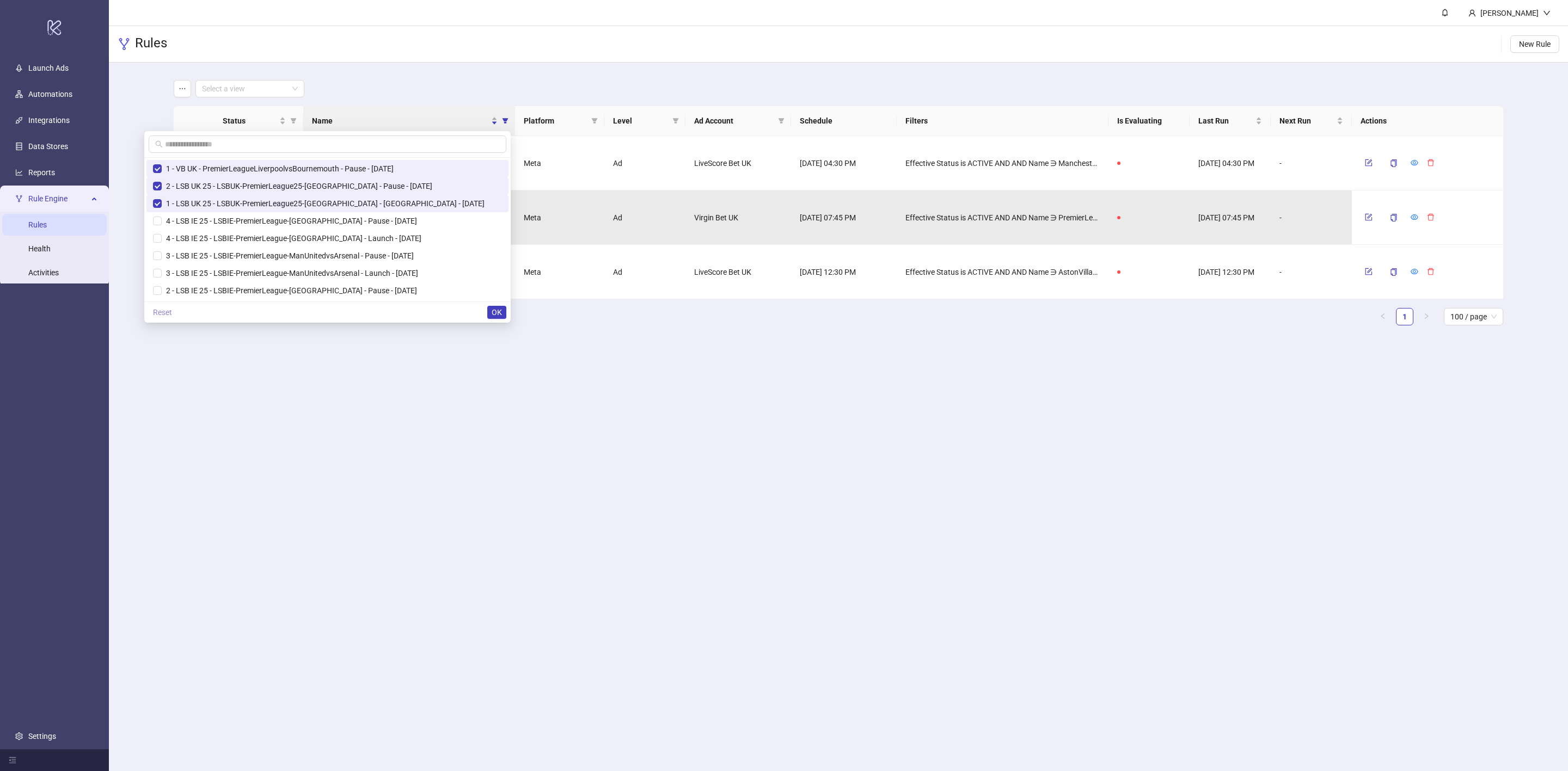
click at [172, 313] on span "Reset" at bounding box center [162, 313] width 19 height 9
click at [263, 141] on input "text" at bounding box center [333, 143] width 335 height 12
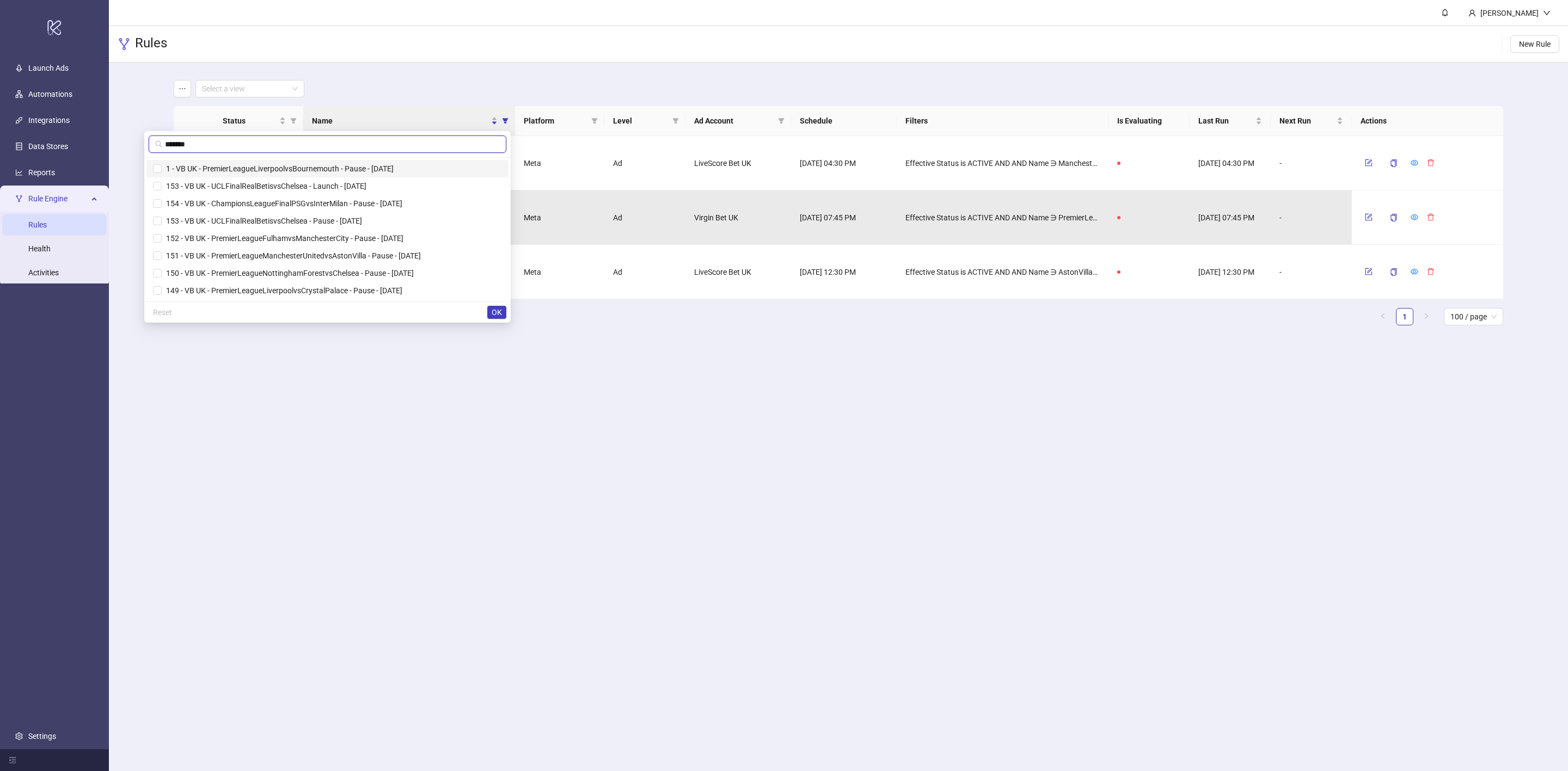
type input "*******"
click at [281, 167] on span "1 - VB UK - PremierLeagueLiverpoolvsBournemouth - Pause - [DATE]" at bounding box center [277, 168] width 232 height 9
click at [495, 313] on span "OK" at bounding box center [497, 313] width 10 height 9
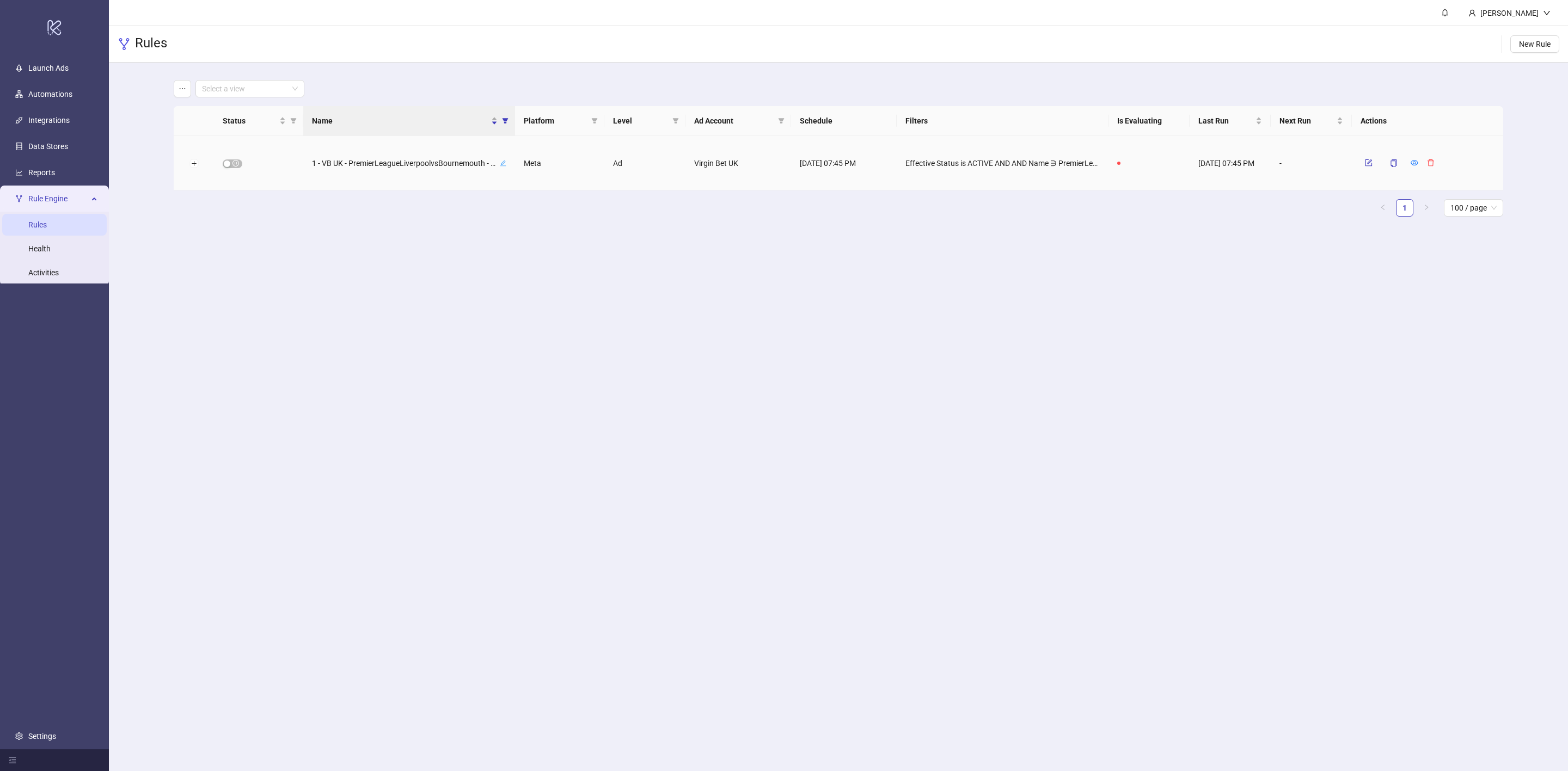
click at [1410, 167] on div at bounding box center [1399, 163] width 78 height 17
click at [1415, 167] on div at bounding box center [1414, 163] width 7 height 12
click at [1415, 162] on icon "eye" at bounding box center [1414, 162] width 7 height 7
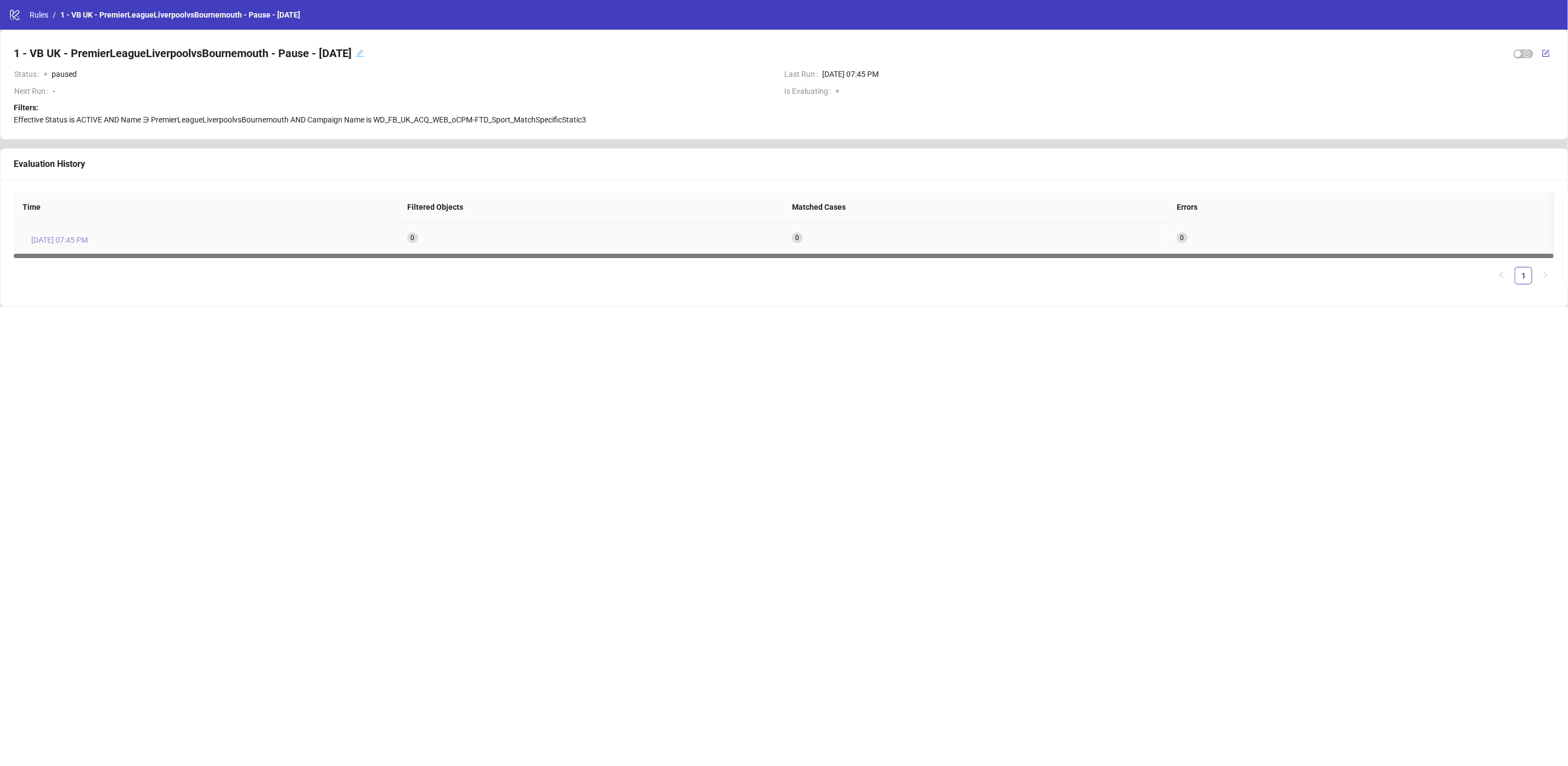
click at [56, 239] on span "[DATE] 07:45 PM" at bounding box center [59, 239] width 56 height 12
click at [117, 12] on link "1 - VB UK - PremierLeagueLiverpoolvsBournemouth - Pause - [DATE]" at bounding box center [180, 15] width 244 height 12
